Goal: Navigation & Orientation: Go to known website

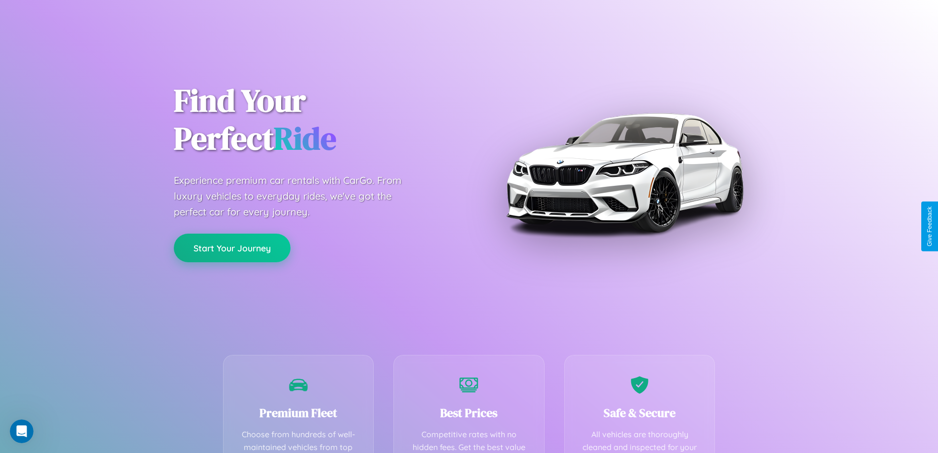
click at [232, 248] on button "Start Your Journey" at bounding box center [232, 247] width 117 height 29
click at [232, 247] on button "Start Your Journey" at bounding box center [232, 247] width 117 height 29
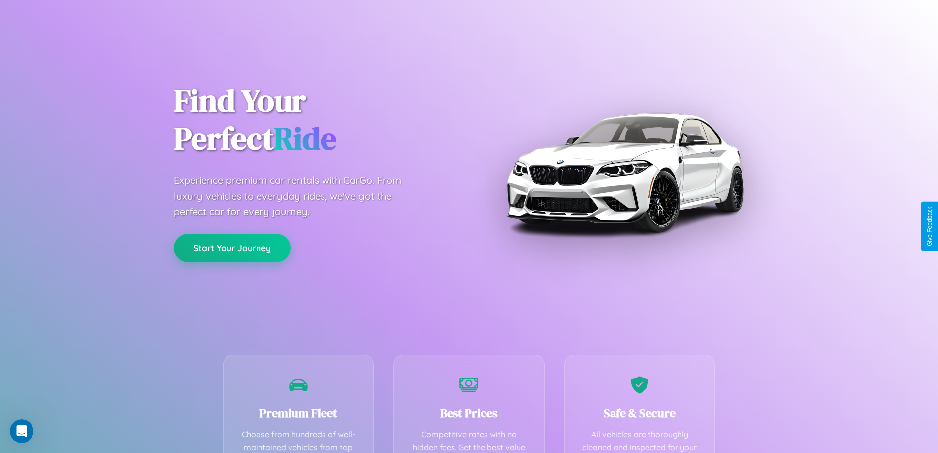
click at [232, 247] on button "Start Your Journey" at bounding box center [232, 247] width 117 height 29
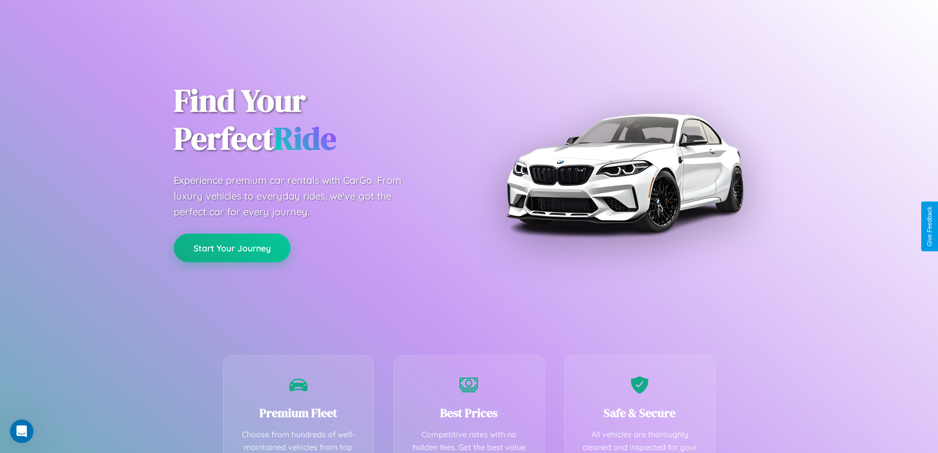
click at [232, 247] on button "Start Your Journey" at bounding box center [232, 247] width 117 height 29
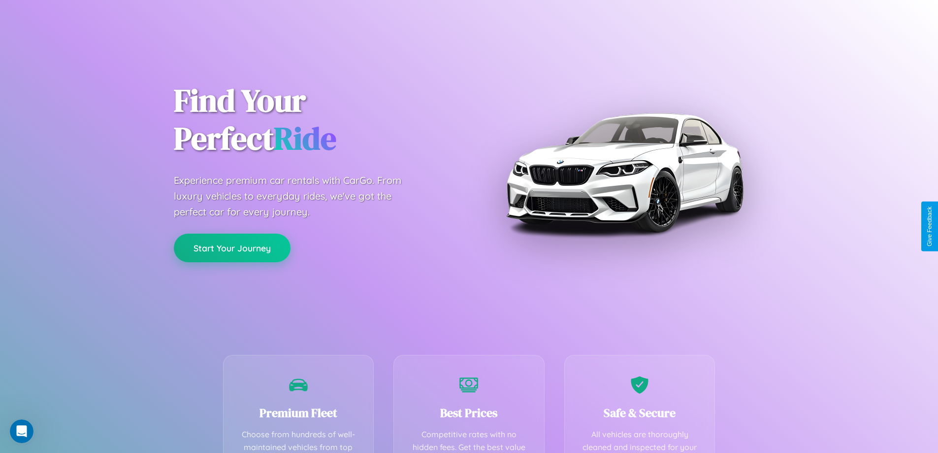
click at [232, 247] on button "Start Your Journey" at bounding box center [232, 247] width 117 height 29
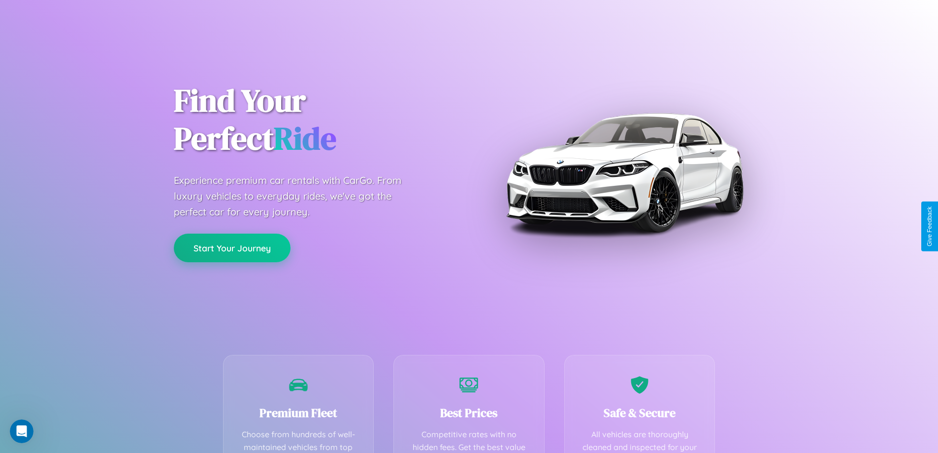
click at [232, 247] on button "Start Your Journey" at bounding box center [232, 247] width 117 height 29
